Goal: Information Seeking & Learning: Learn about a topic

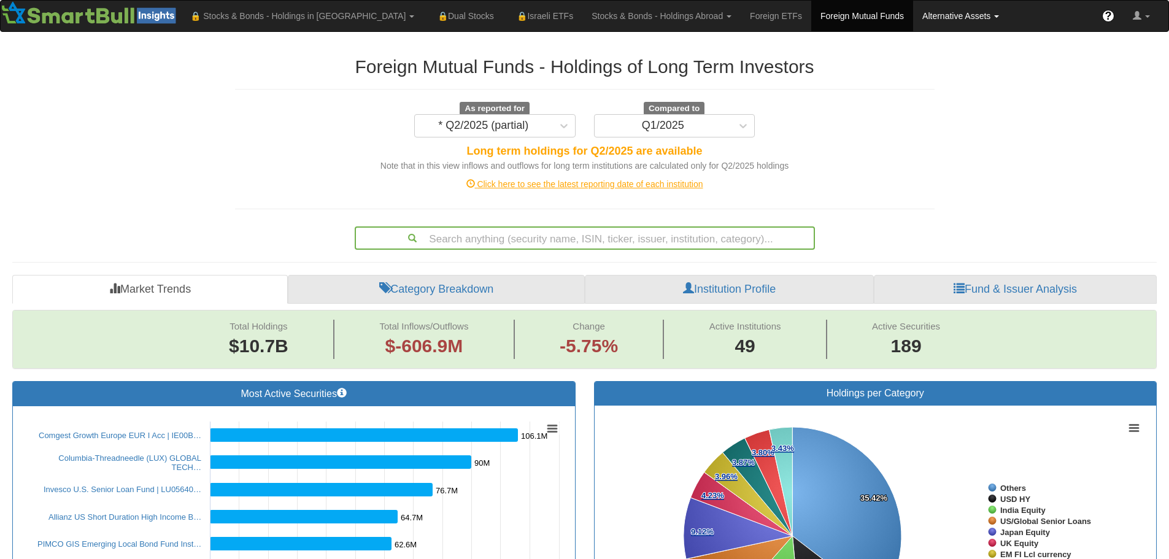
click at [913, 13] on link "Alternative Assets" at bounding box center [960, 16] width 95 height 31
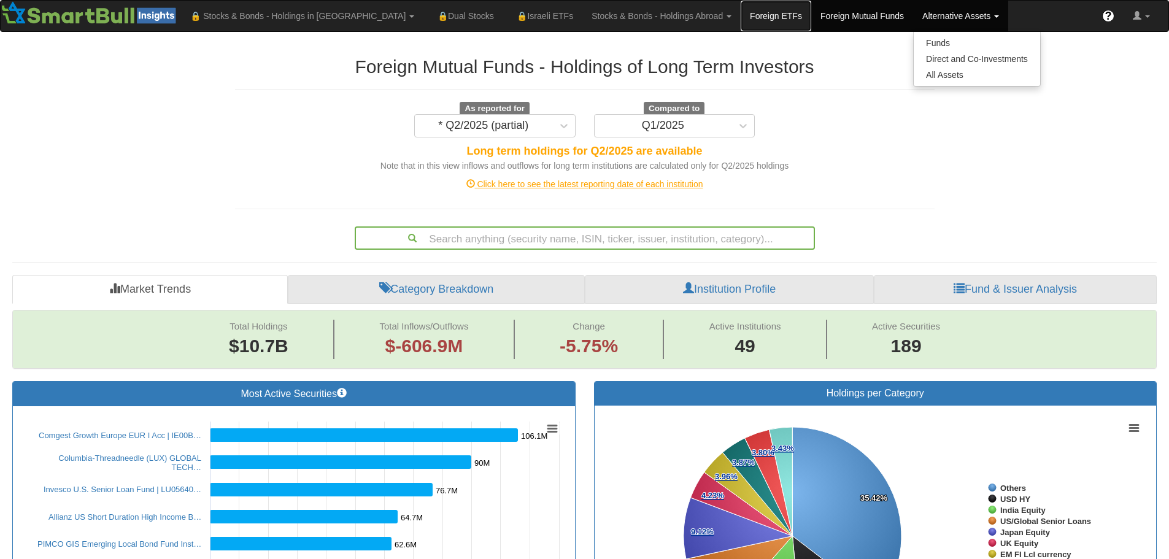
click at [741, 19] on link "Foreign ETFs" at bounding box center [776, 16] width 71 height 31
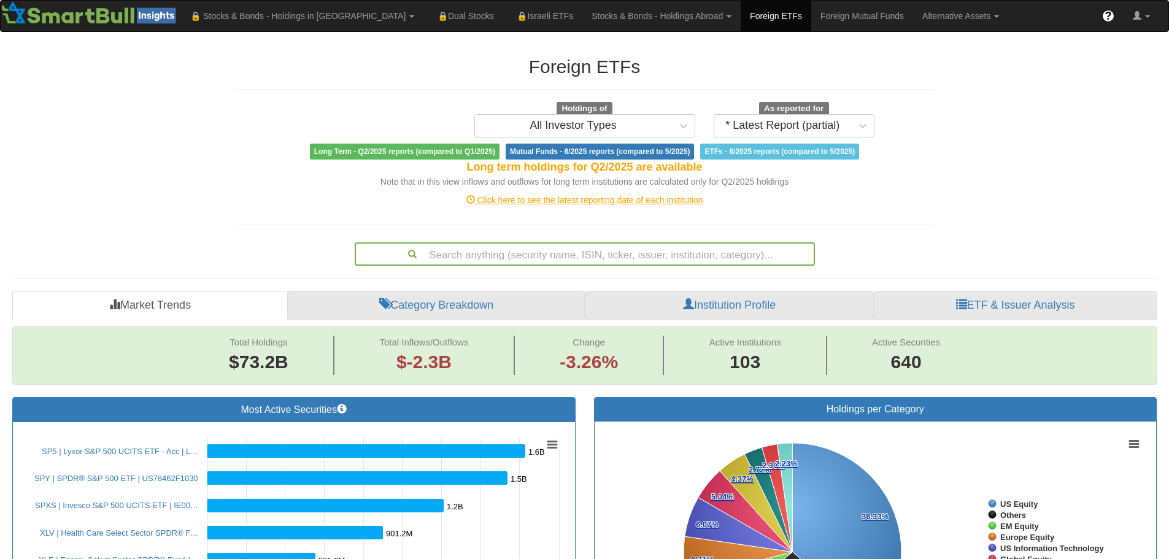
scroll to position [13, 0]
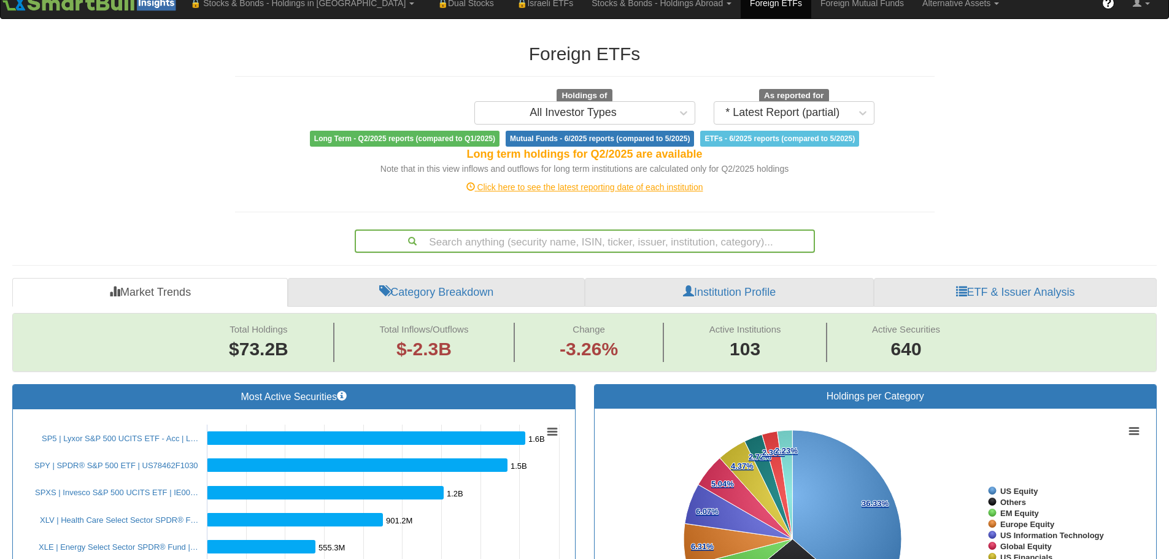
click at [684, 253] on div "Search anything (security name, ISIN, ticker, issuer, institution, category)..." at bounding box center [585, 241] width 460 height 23
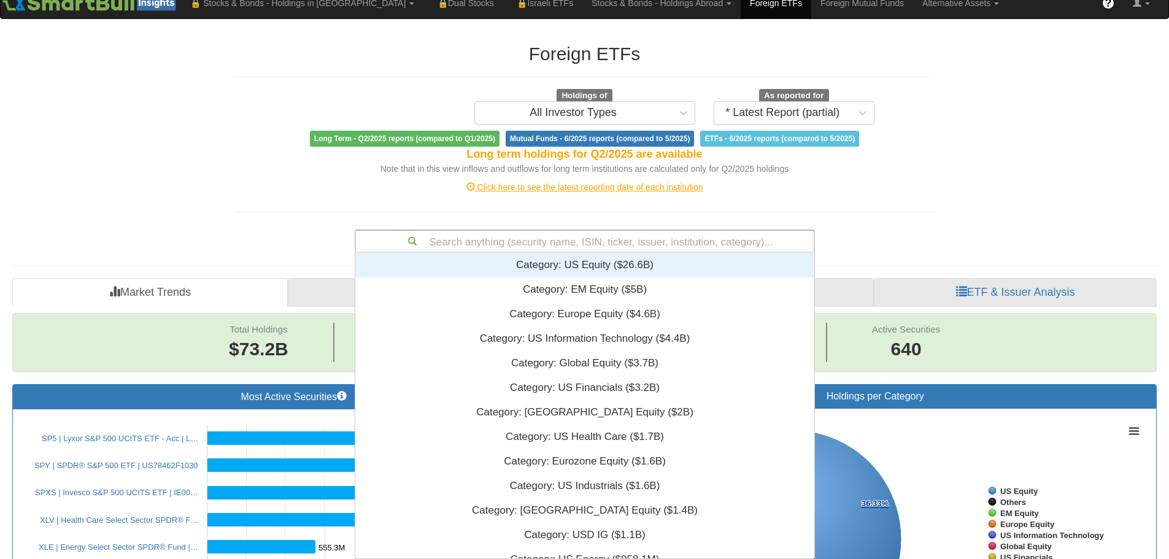
scroll to position [296, 450]
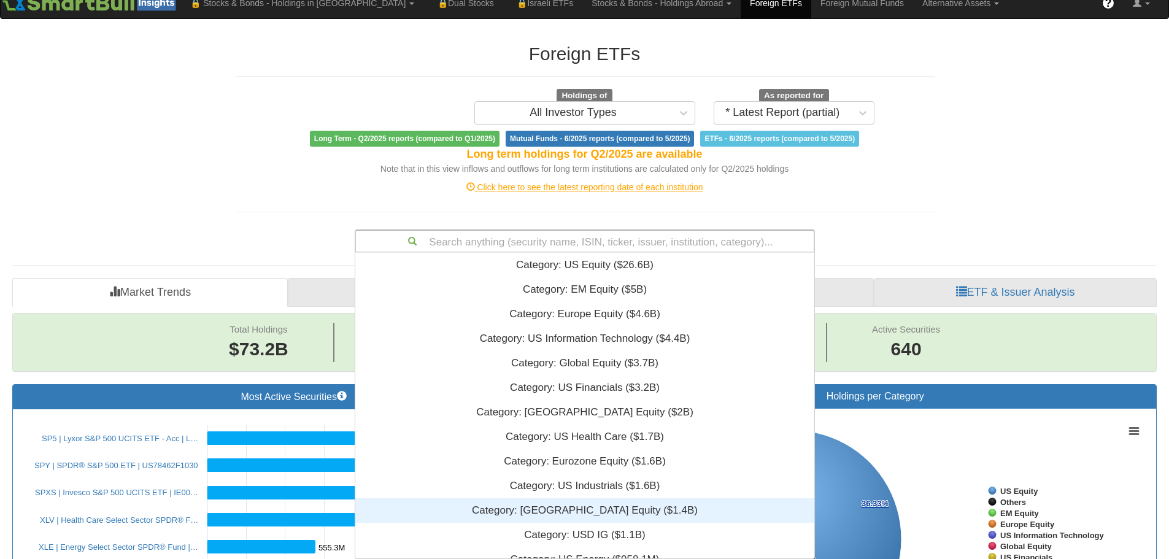
click at [583, 511] on div "Category: ‎[GEOGRAPHIC_DATA] Equity ‎($1.4B)‏" at bounding box center [584, 510] width 459 height 25
